Goal: Task Accomplishment & Management: Complete application form

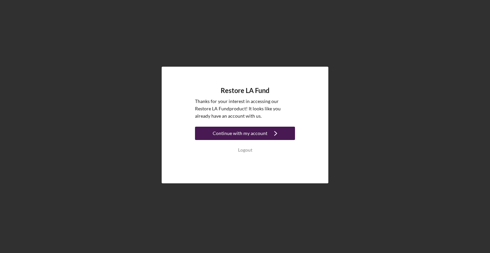
click at [241, 133] on div "Continue with my account" at bounding box center [240, 133] width 55 height 13
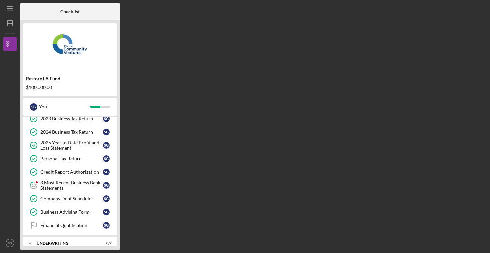
scroll to position [83, 0]
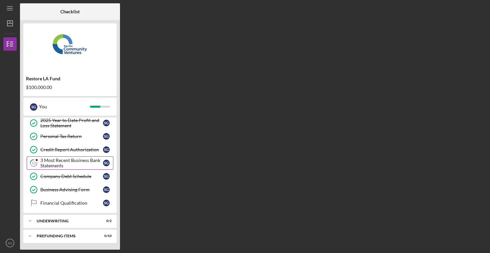
click at [65, 159] on div "3 Most Recent Business Bank Statements" at bounding box center [71, 163] width 63 height 11
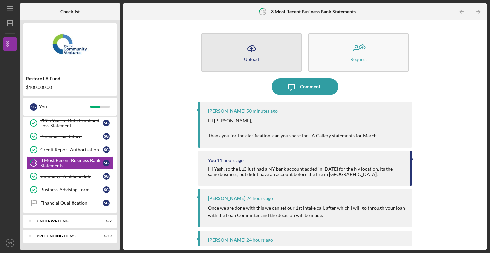
click at [263, 50] on button "Icon/Upload Upload" at bounding box center [251, 52] width 100 height 38
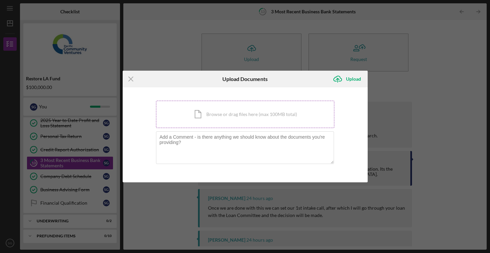
click at [205, 114] on div "Icon/Document Browse or drag files here (max 100MB total) Tap to choose files o…" at bounding box center [245, 114] width 178 height 27
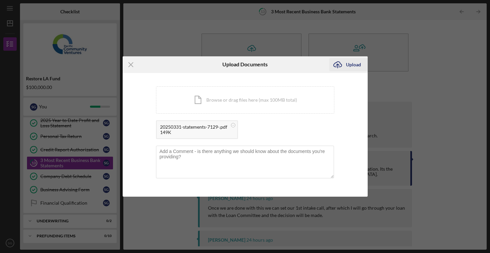
click at [347, 67] on div "Upload" at bounding box center [353, 64] width 15 height 13
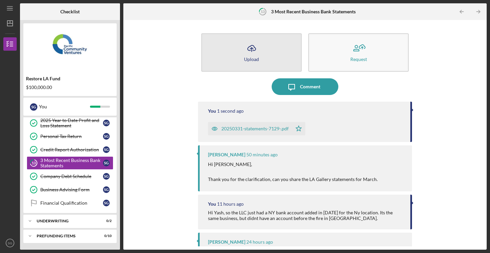
click at [247, 45] on icon "Icon/Upload" at bounding box center [251, 48] width 17 height 17
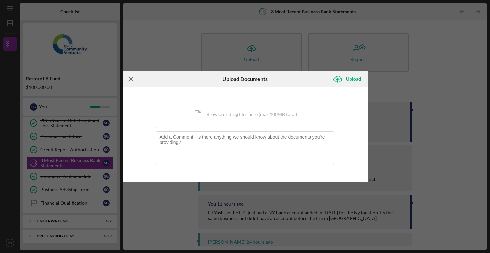
click at [129, 77] on line at bounding box center [131, 79] width 4 height 4
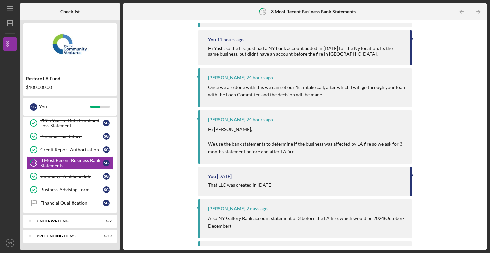
scroll to position [165, 0]
click at [81, 204] on div "Financial Qualification" at bounding box center [71, 202] width 63 height 5
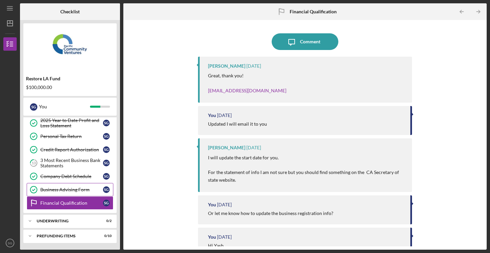
click at [74, 192] on div "Business Advising Form" at bounding box center [71, 189] width 63 height 5
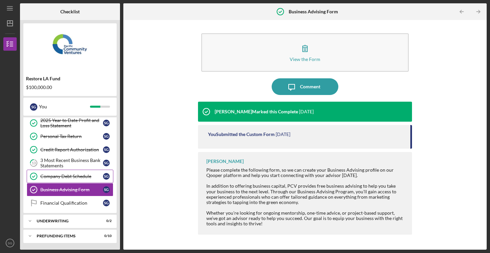
click at [71, 179] on div "Company Debt Schedule" at bounding box center [71, 176] width 63 height 5
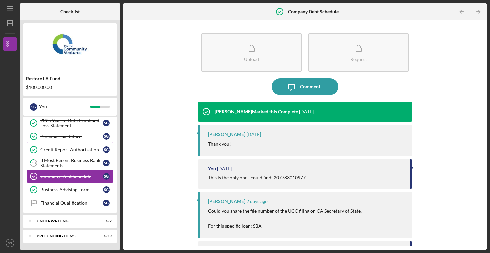
click at [63, 142] on link "Personal Tax Return Personal Tax Return S G" at bounding box center [70, 136] width 87 height 13
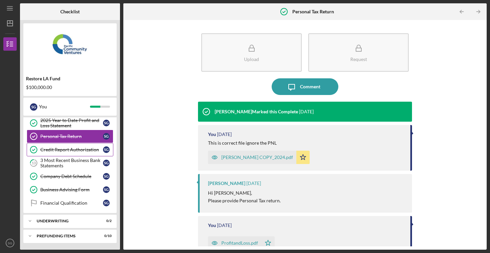
click at [67, 151] on div "Credit Report Authorization" at bounding box center [71, 149] width 63 height 5
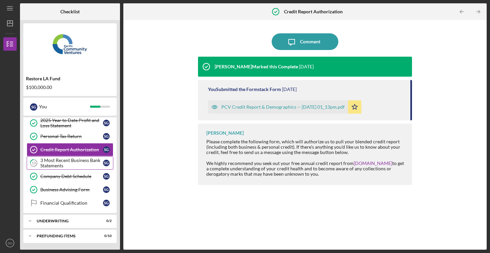
click at [71, 161] on div "3 Most Recent Business Bank Statements" at bounding box center [71, 163] width 63 height 11
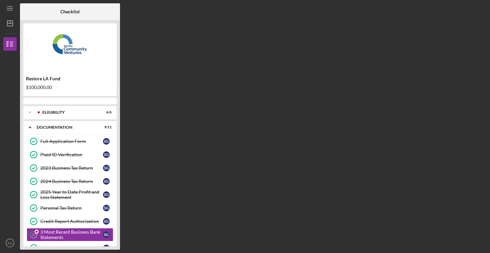
scroll to position [58, 0]
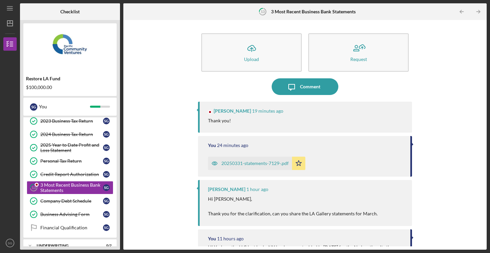
click at [142, 50] on div "Icon/Upload Upload Request Icon/Message Comment Yash Abichandani 19 minutes ago…" at bounding box center [305, 134] width 357 height 223
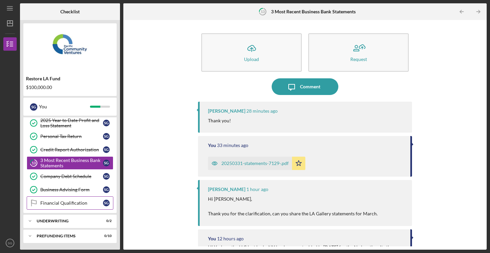
click at [72, 205] on div "Financial Qualification" at bounding box center [71, 202] width 63 height 5
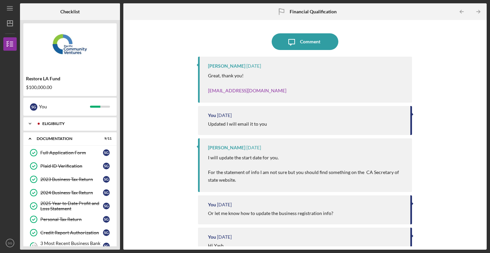
scroll to position [83, 0]
